Goal: Information Seeking & Learning: Compare options

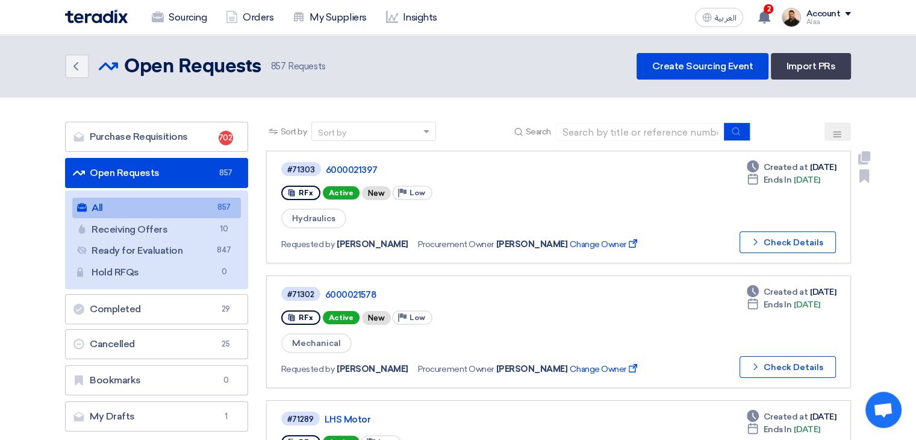
click at [489, 190] on div "RFx Active New Priority Low" at bounding box center [466, 192] width 370 height 19
click at [355, 290] on link "6000021578" at bounding box center [475, 294] width 301 height 11
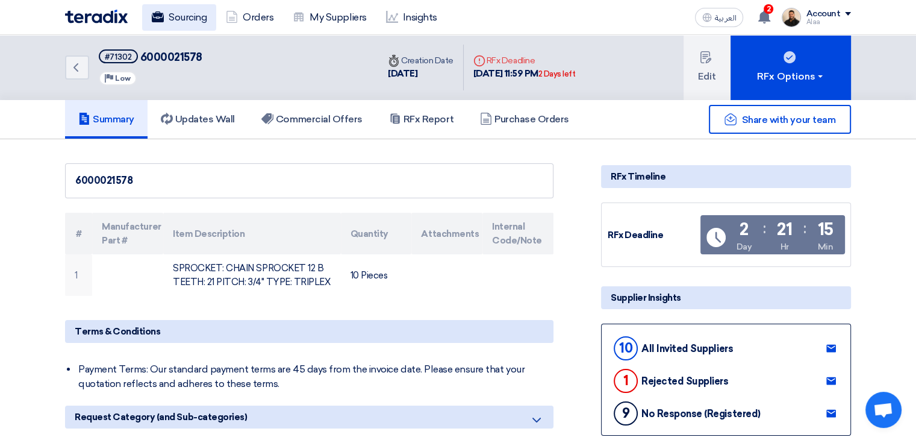
click at [185, 14] on link "Sourcing" at bounding box center [179, 17] width 74 height 26
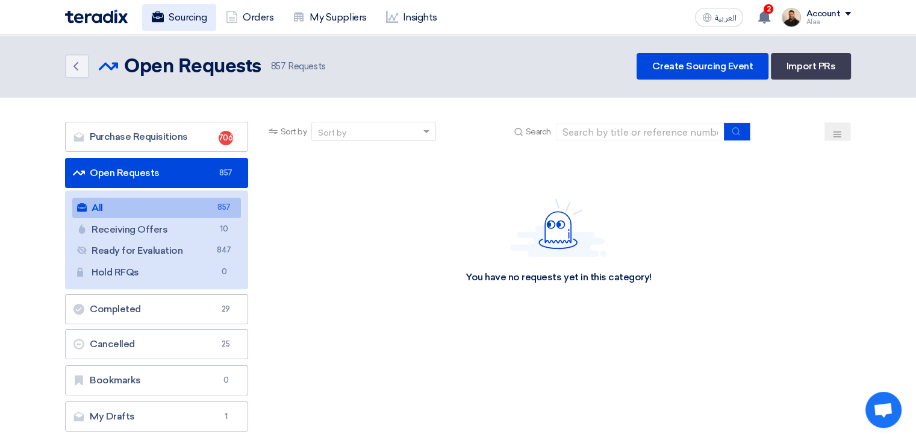
click at [176, 19] on link "Sourcing" at bounding box center [179, 17] width 74 height 26
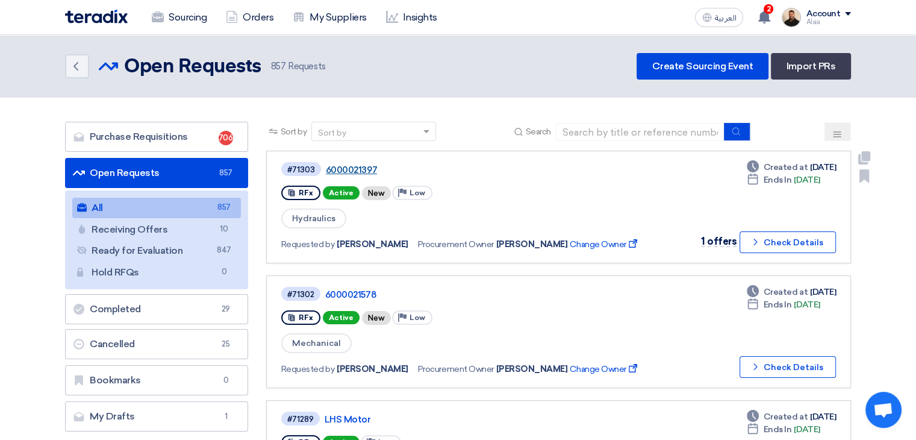
click at [342, 170] on link "6000021397" at bounding box center [476, 169] width 301 height 11
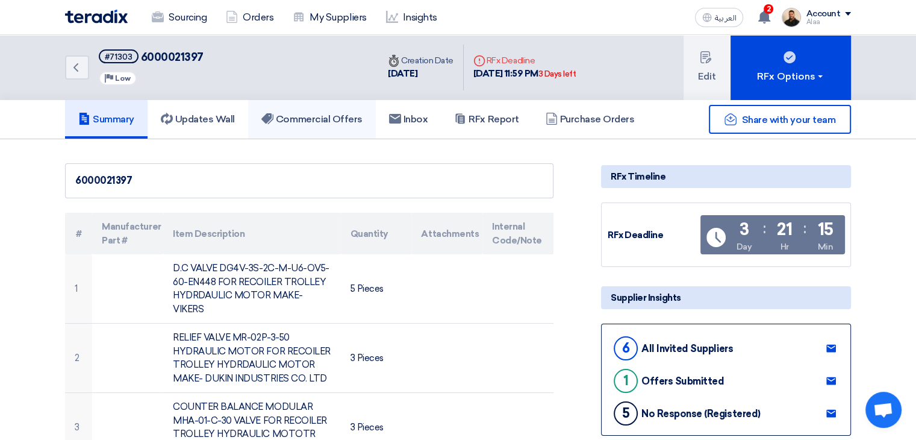
click at [306, 123] on h5 "Commercial Offers" at bounding box center [311, 119] width 101 height 12
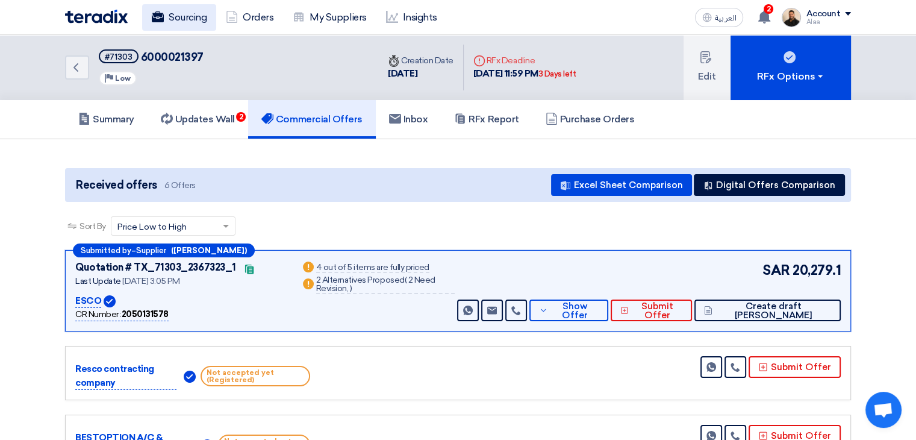
click at [194, 18] on link "Sourcing" at bounding box center [179, 17] width 74 height 26
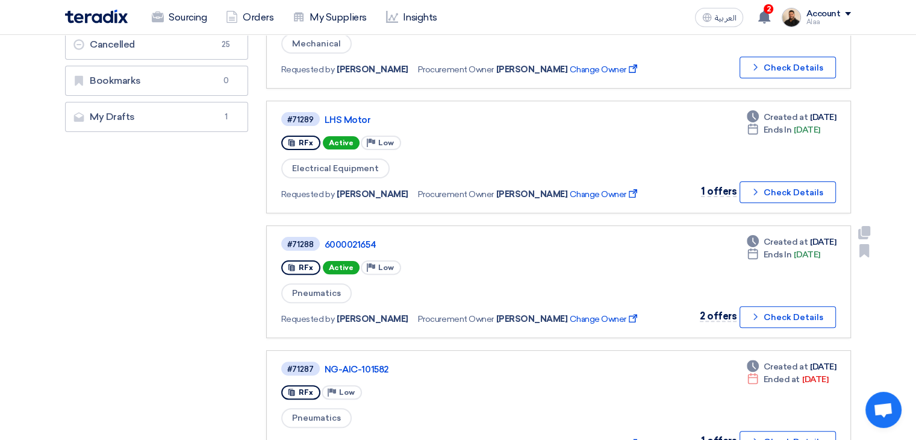
scroll to position [301, 0]
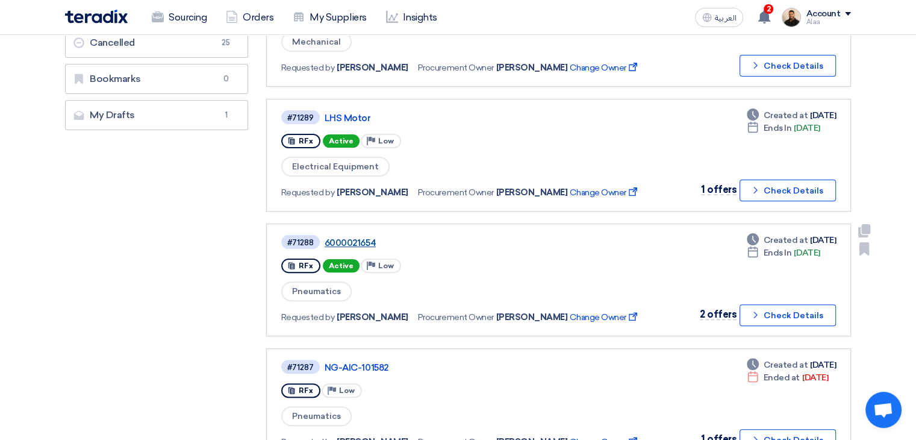
click at [362, 237] on link "6000021654" at bounding box center [475, 242] width 301 height 11
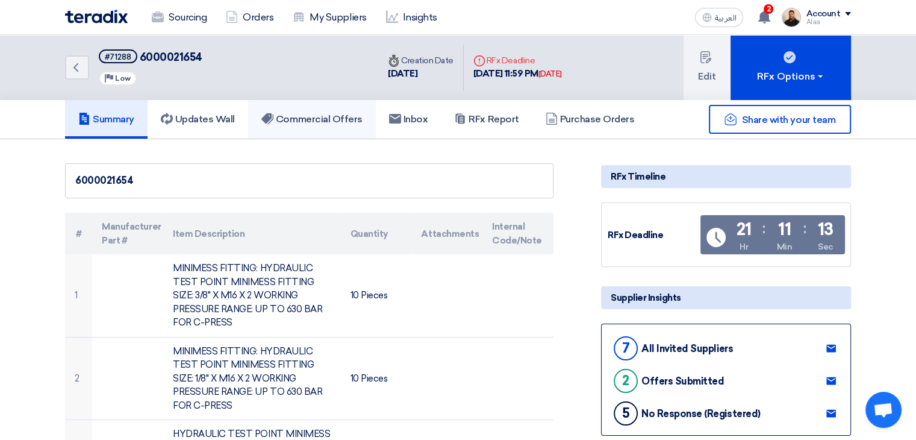
click at [324, 120] on h5 "Commercial Offers" at bounding box center [311, 119] width 101 height 12
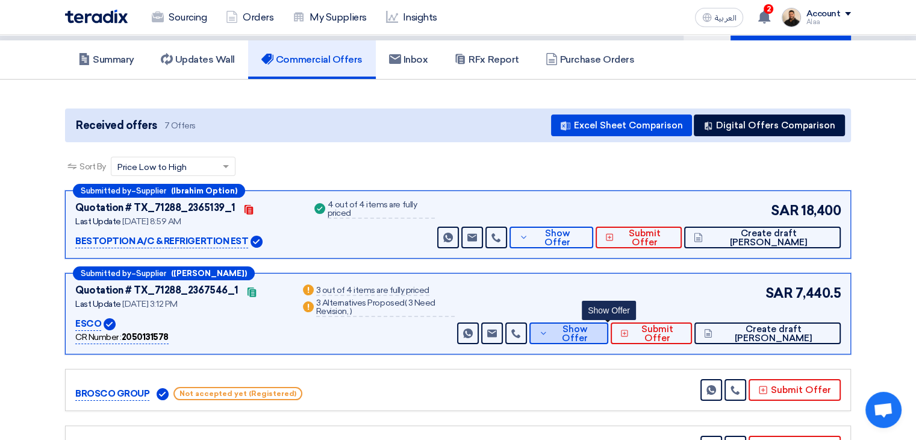
scroll to position [60, 0]
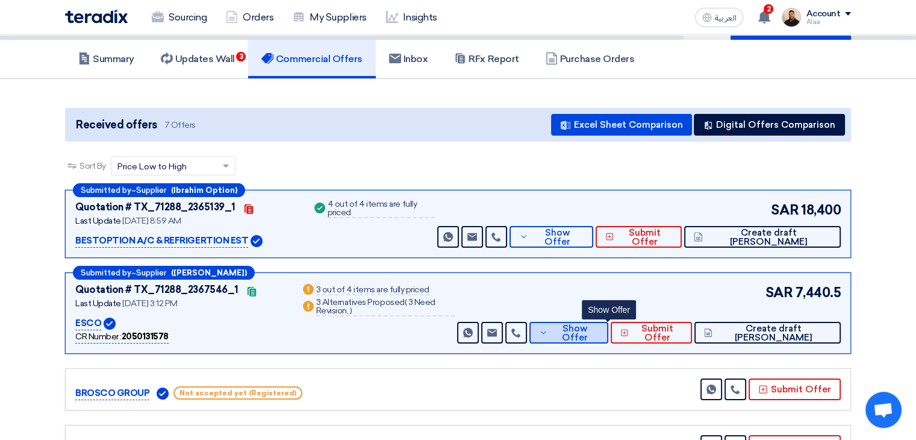
click at [571, 334] on button "Show Offer" at bounding box center [568, 333] width 79 height 22
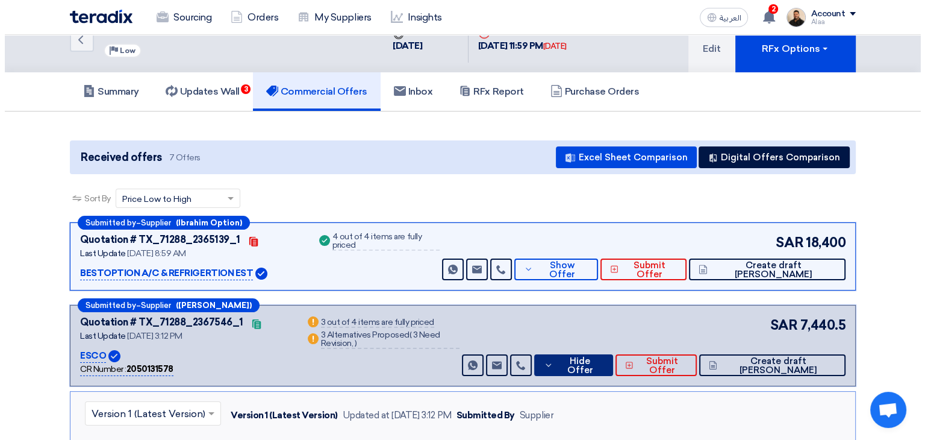
scroll to position [0, 0]
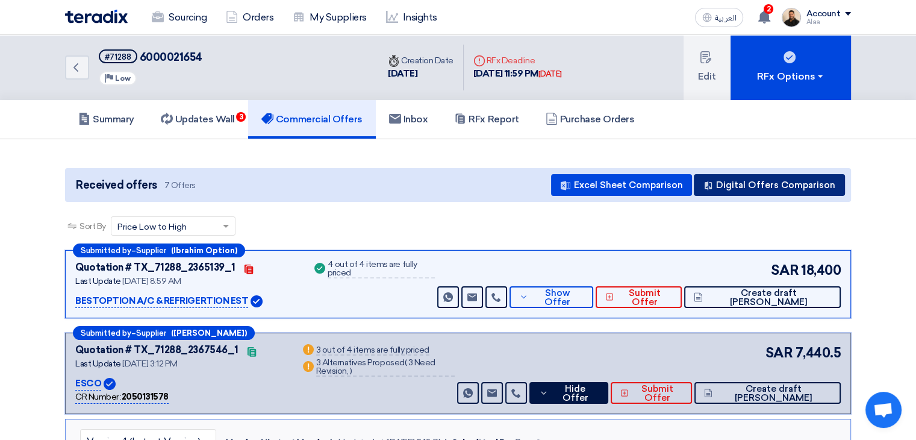
click at [747, 186] on button "Digital Offers Comparison" at bounding box center [769, 185] width 151 height 22
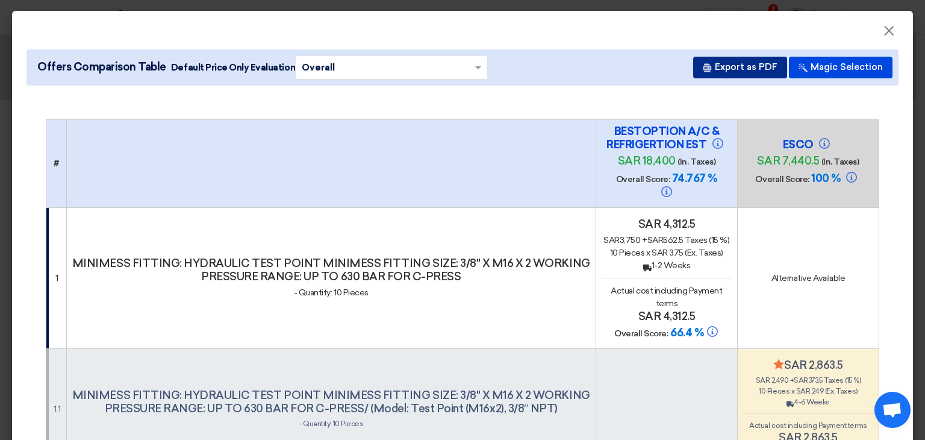
click at [735, 70] on button "Export as PDF" at bounding box center [740, 68] width 94 height 22
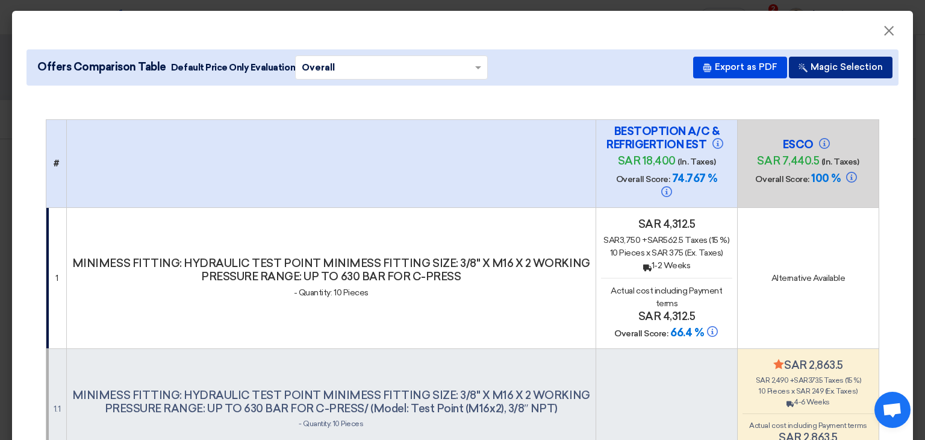
click at [857, 66] on button "Magic Selection" at bounding box center [841, 68] width 104 height 22
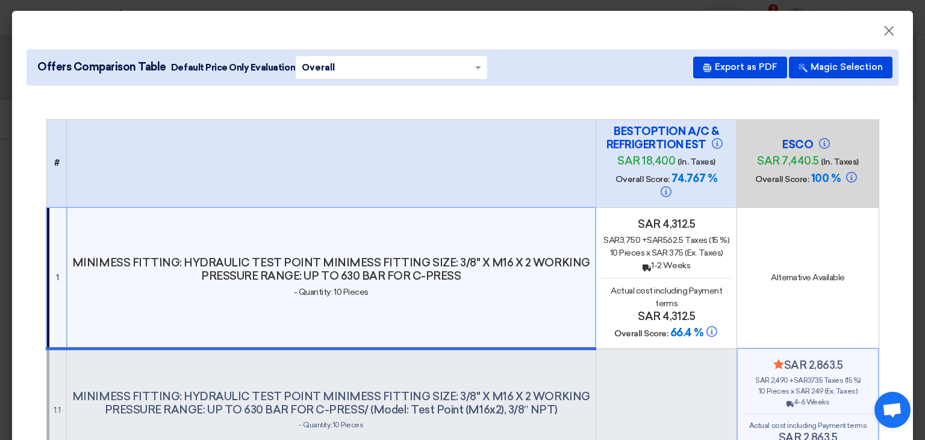
click at [907, 125] on modal-container "× Offers Comparison Table Default Price Only Evaluation × Overall × Export as P…" at bounding box center [462, 220] width 925 height 440
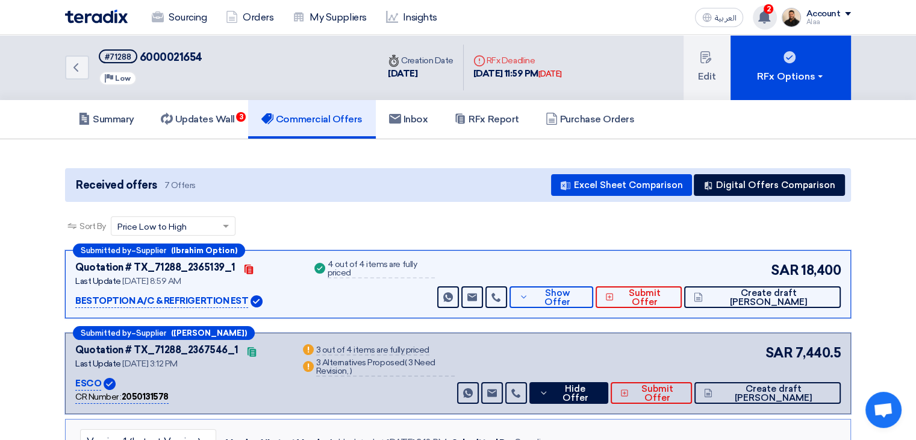
click at [765, 20] on use at bounding box center [764, 16] width 12 height 13
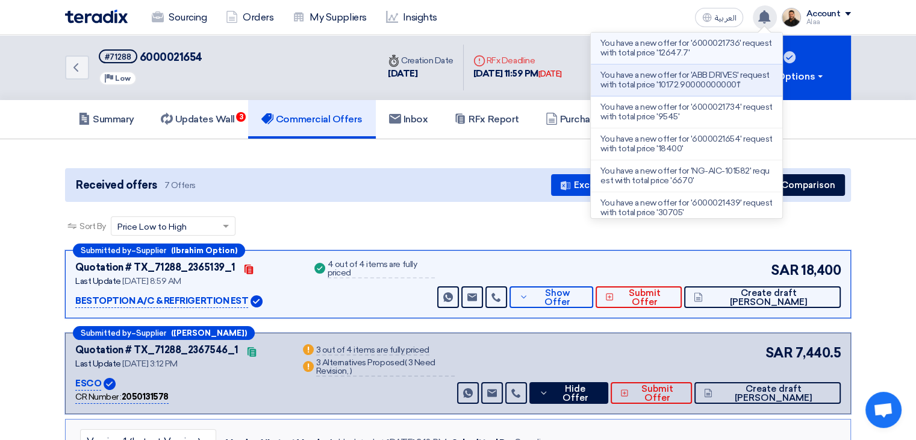
click at [735, 46] on p "You have a new offer for '6000021736' request with total price '12647.7'" at bounding box center [686, 48] width 172 height 19
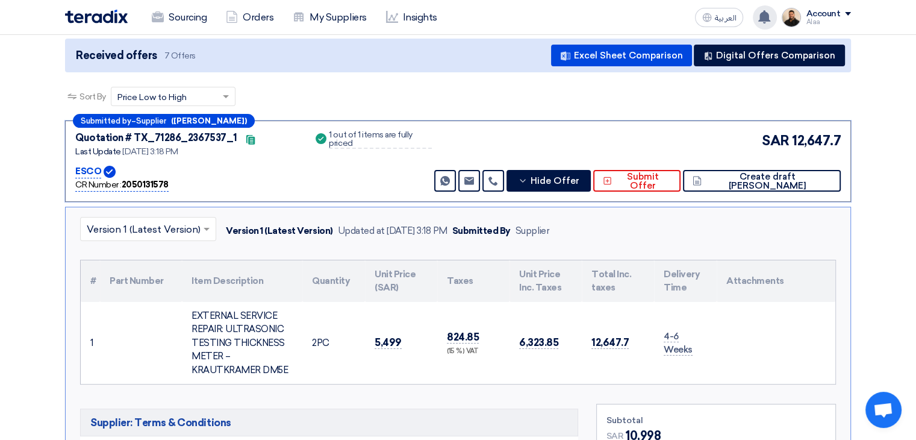
scroll to position [128, 0]
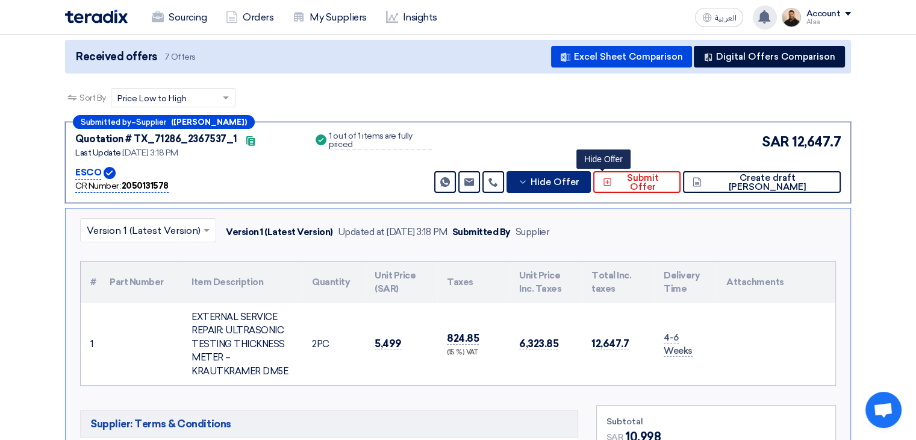
click at [579, 178] on span "Hide Offer" at bounding box center [554, 182] width 49 height 9
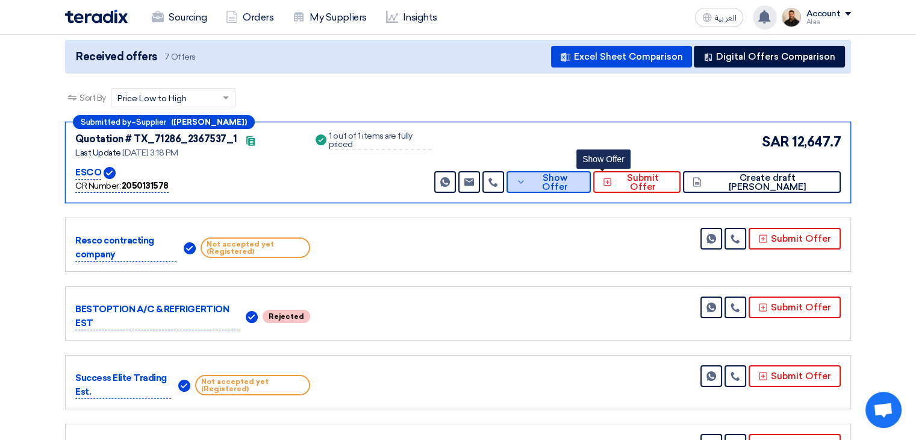
click at [581, 179] on span "Show Offer" at bounding box center [555, 182] width 52 height 18
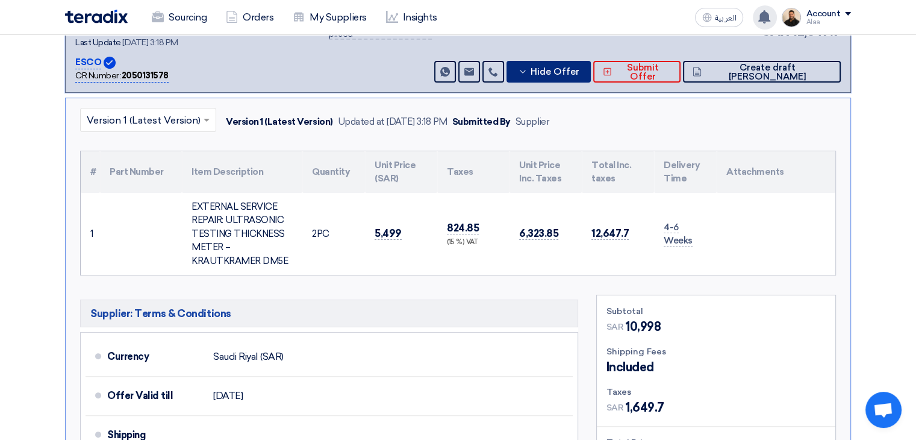
scroll to position [241, 0]
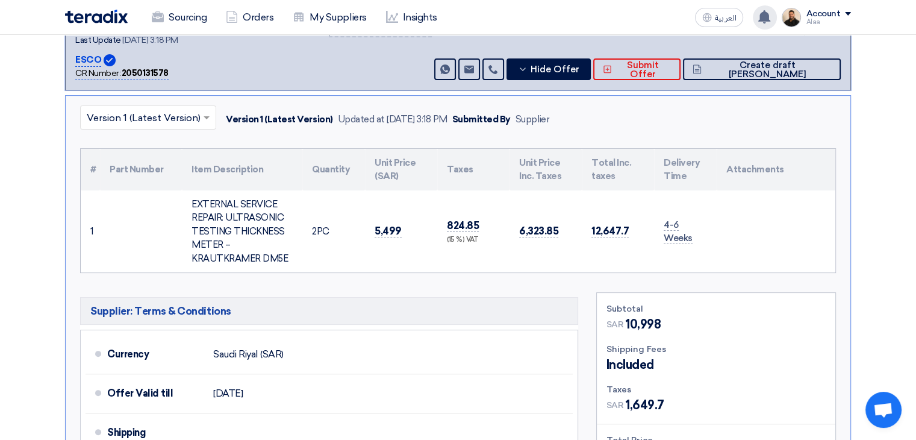
click at [232, 224] on div "EXTERNAL SERVICE REPAIR: ULTRASONIC TESTING THICKNESS METER – KRAUTKRAMER DM5E" at bounding box center [241, 231] width 101 height 68
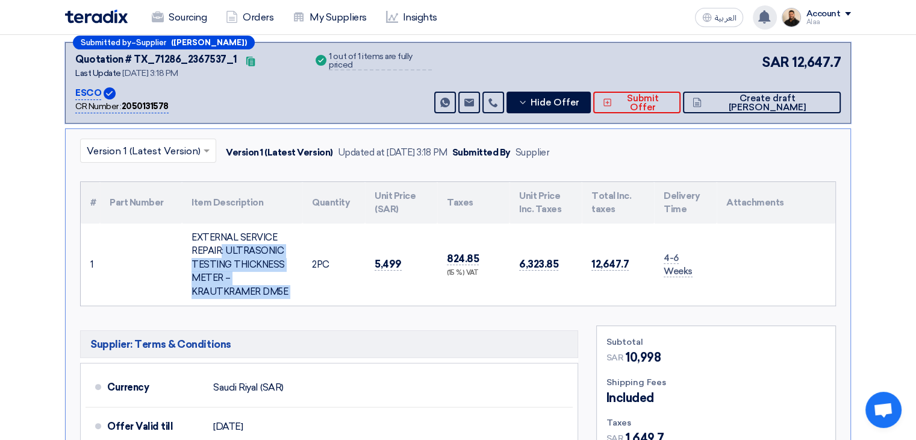
scroll to position [181, 0]
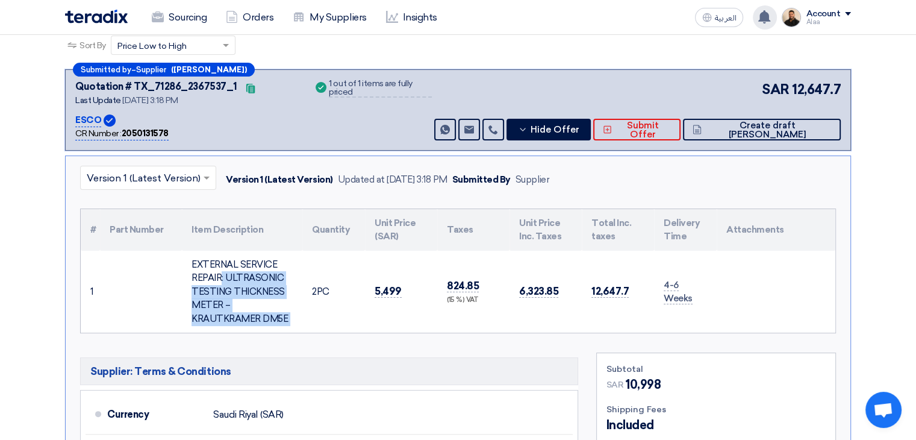
drag, startPoint x: 718, startPoint y: 308, endPoint x: 81, endPoint y: 216, distance: 644.2
click at [81, 216] on table "# Part Number Item Description Quantity Unit Price (SAR) Taxes Unit Price Inc. …" at bounding box center [458, 271] width 754 height 124
copy table "# Part Number Item Description Quantity Unit Price (SAR) Taxes Unit Price Inc. …"
click at [285, 217] on th "Item Description" at bounding box center [242, 230] width 120 height 42
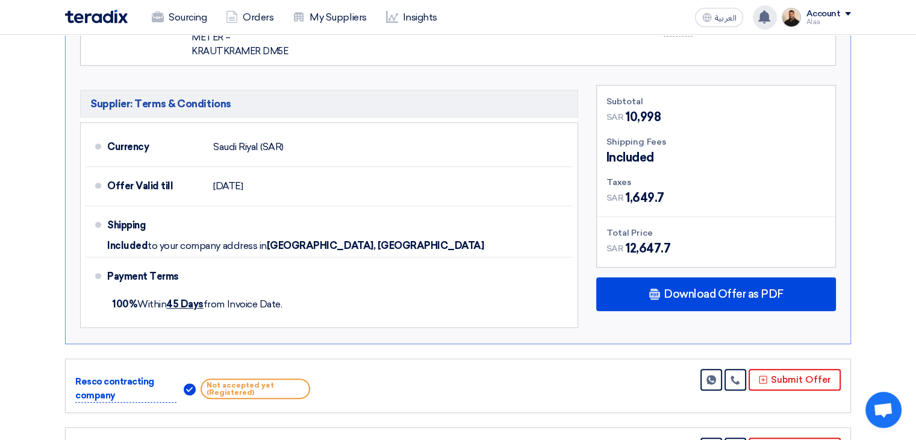
scroll to position [482, 0]
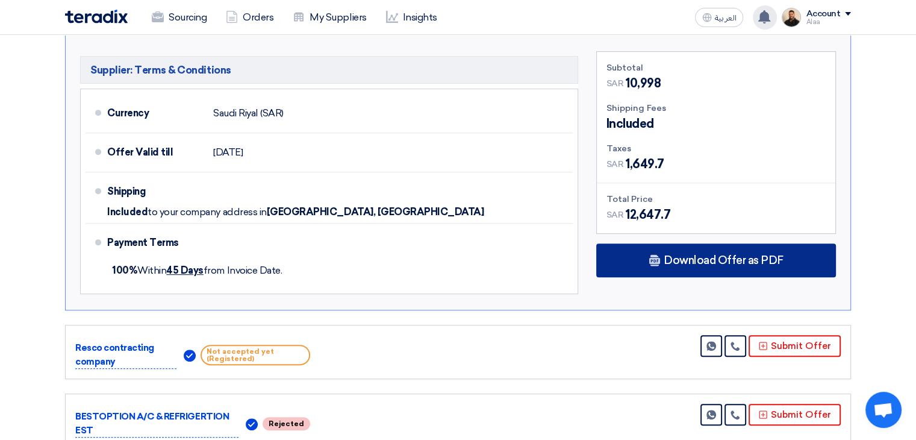
click at [657, 267] on div "Download Offer as PDF" at bounding box center [716, 260] width 240 height 34
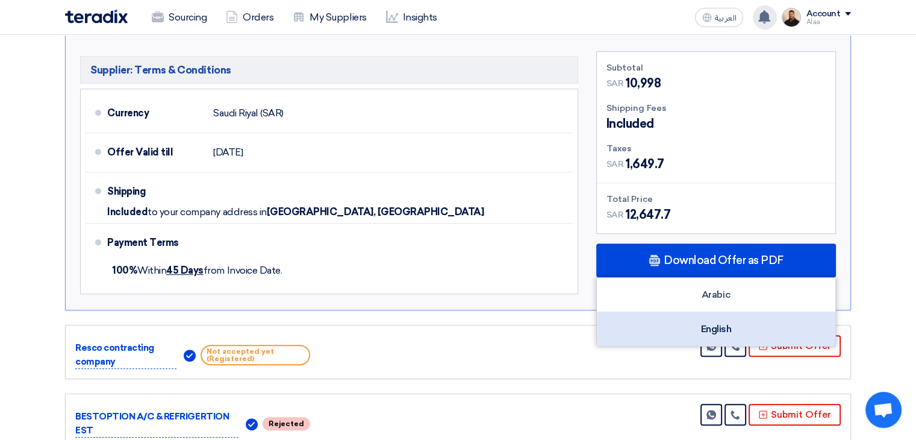
click at [660, 330] on div "English" at bounding box center [716, 329] width 238 height 34
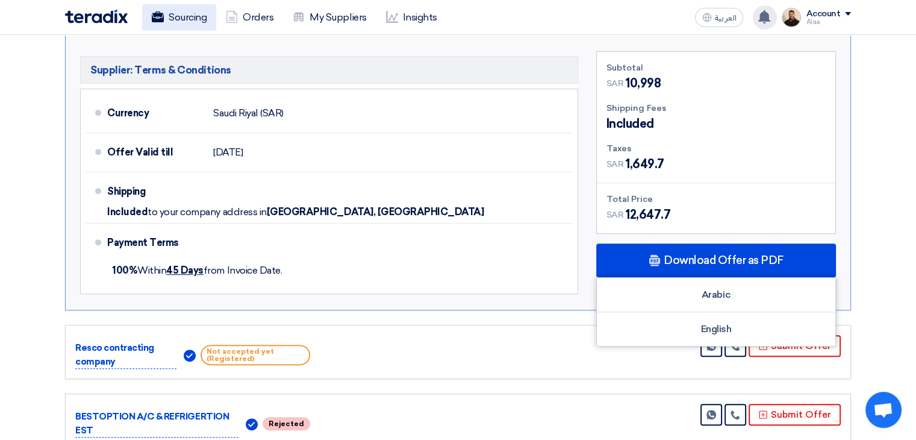
click at [205, 25] on link "Sourcing" at bounding box center [179, 17] width 74 height 26
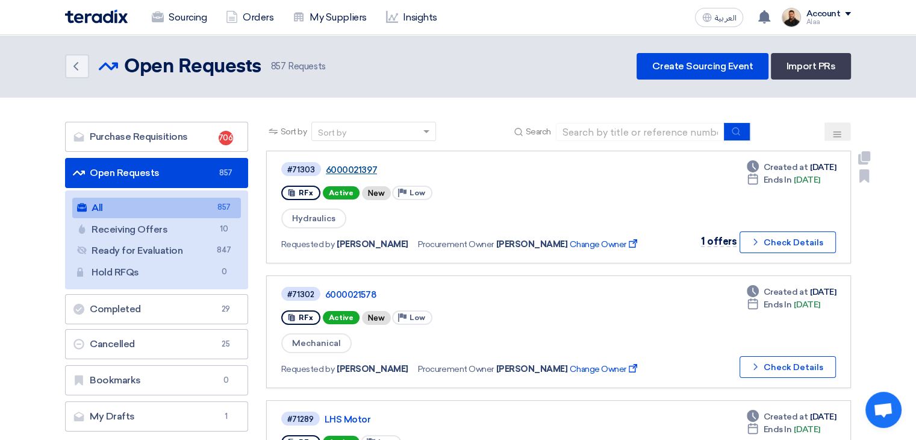
click at [338, 167] on link "6000021397" at bounding box center [476, 169] width 301 height 11
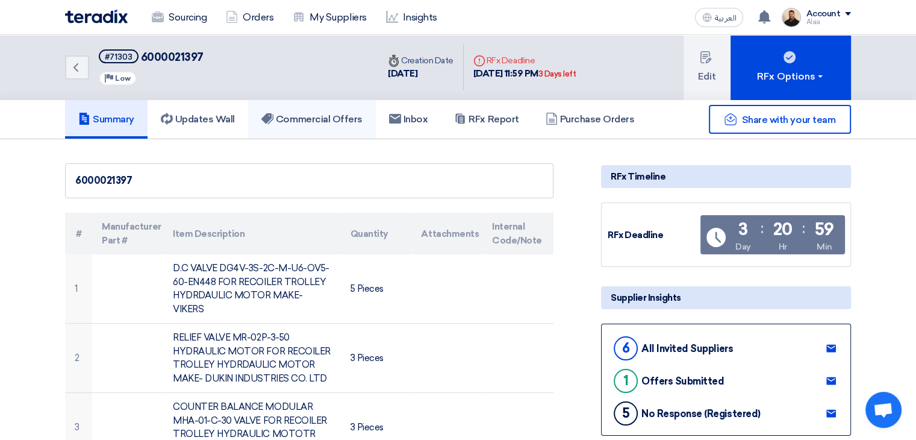
click at [317, 105] on link "Commercial Offers" at bounding box center [312, 119] width 128 height 39
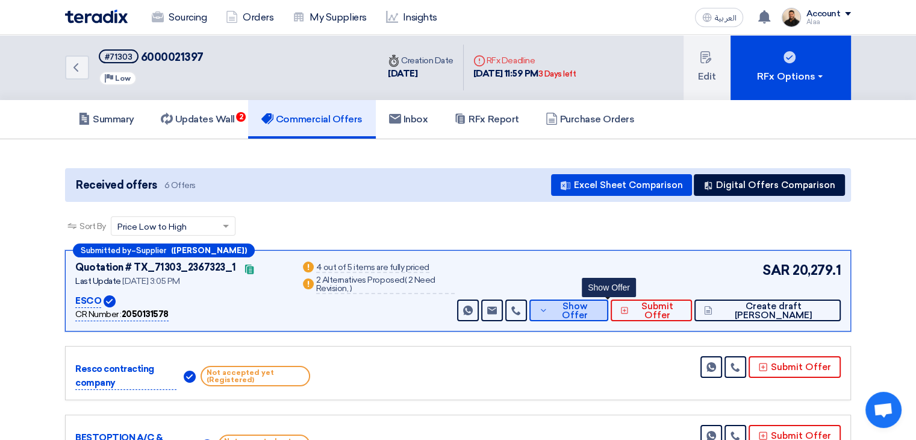
click at [598, 305] on span "Show Offer" at bounding box center [575, 311] width 48 height 18
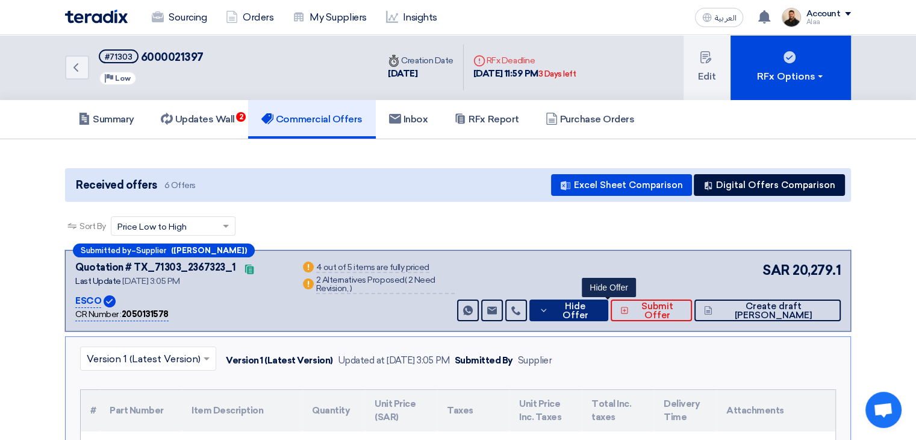
click at [595, 312] on span "Hide Offer" at bounding box center [574, 311] width 47 height 18
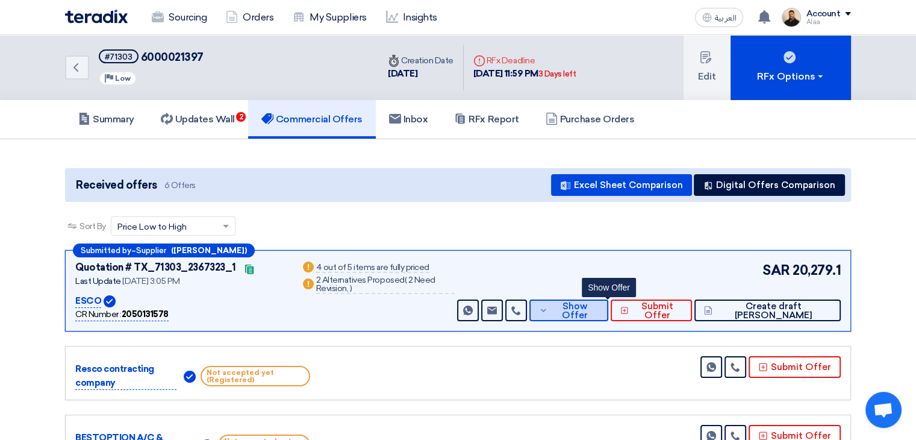
click at [598, 309] on span "Show Offer" at bounding box center [575, 311] width 48 height 18
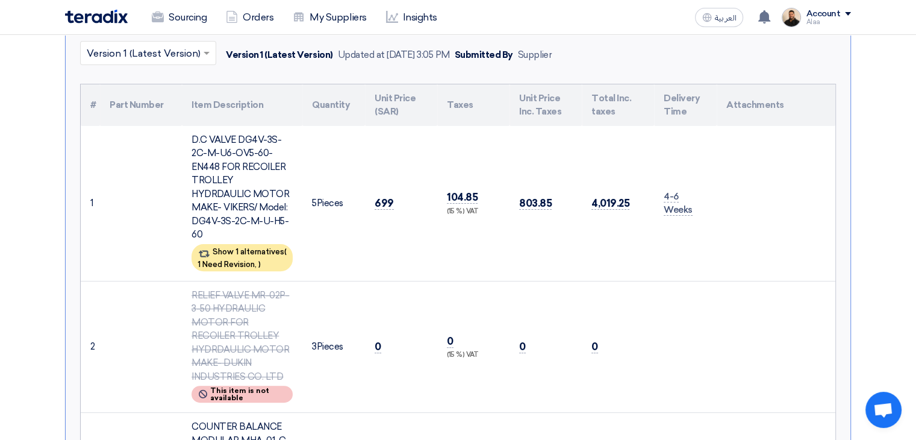
scroll to position [181, 0]
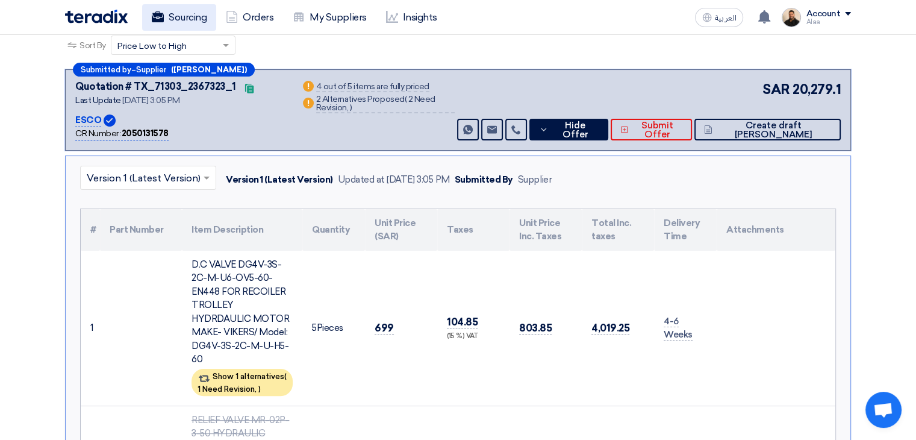
click at [181, 23] on link "Sourcing" at bounding box center [179, 17] width 74 height 26
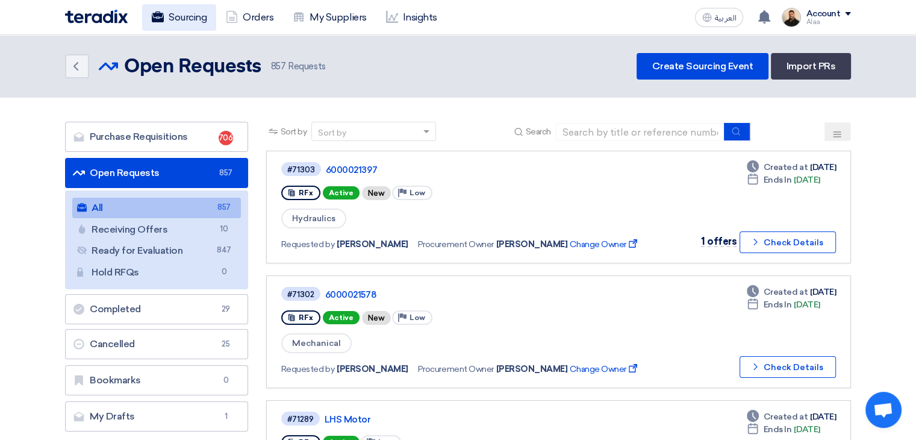
click at [188, 19] on link "Sourcing" at bounding box center [179, 17] width 74 height 26
